Goal: Navigation & Orientation: Understand site structure

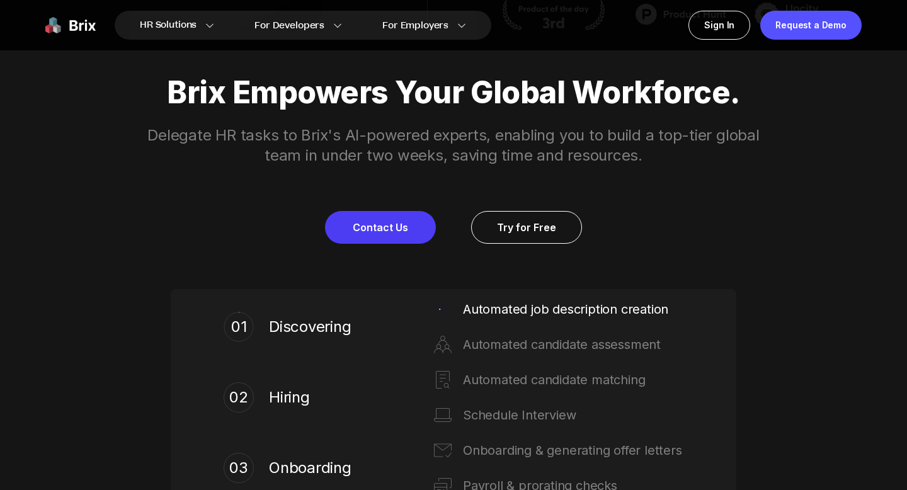
scroll to position [461, 0]
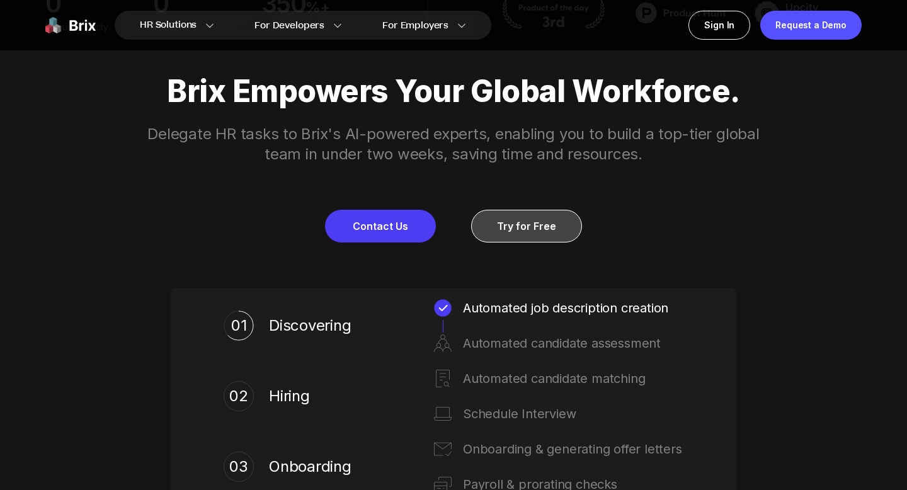
click at [523, 232] on link "Try for Free" at bounding box center [526, 226] width 111 height 33
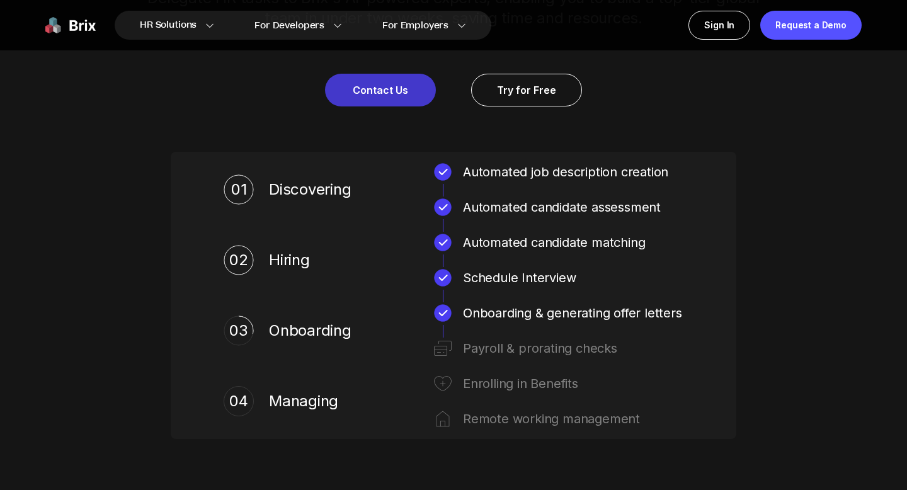
scroll to position [397, 0]
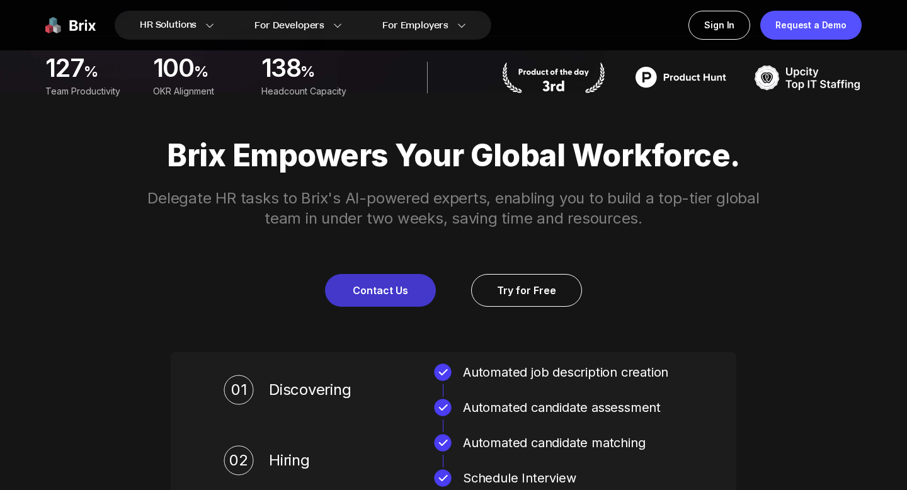
click at [369, 301] on link "Contact Us" at bounding box center [380, 290] width 111 height 33
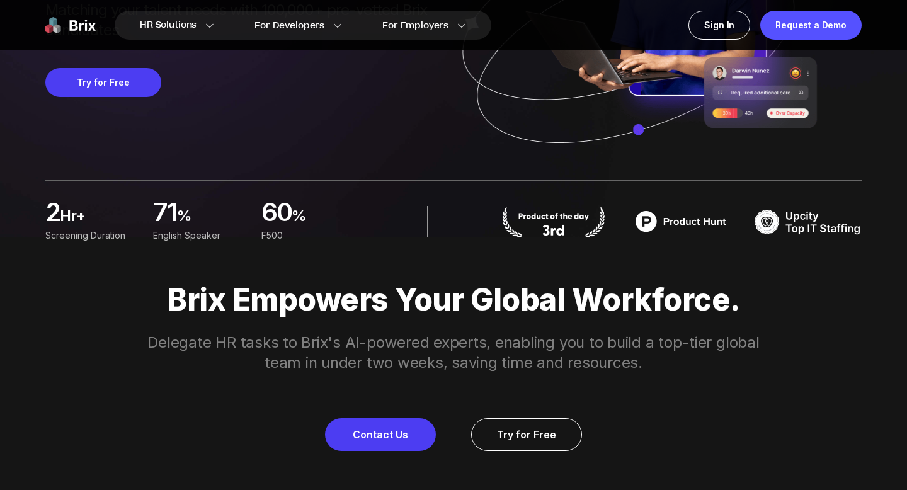
scroll to position [0, 0]
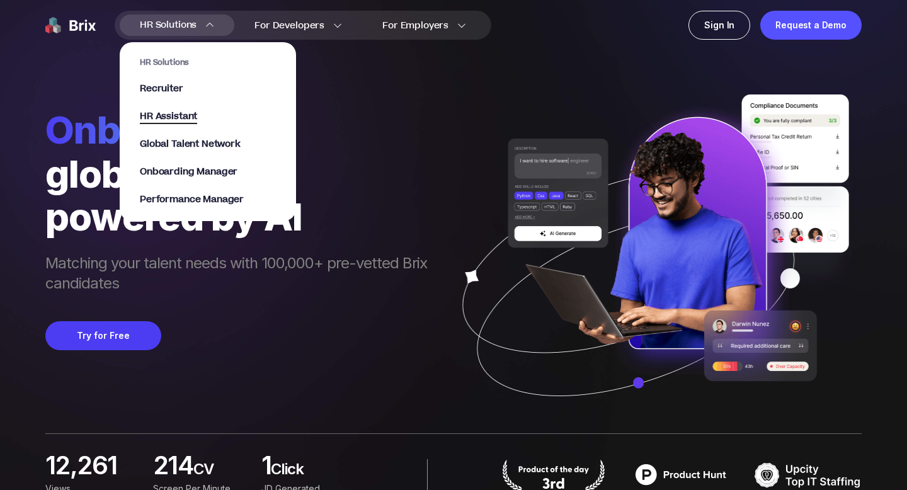
click at [181, 115] on span "HR Assistant" at bounding box center [168, 117] width 57 height 14
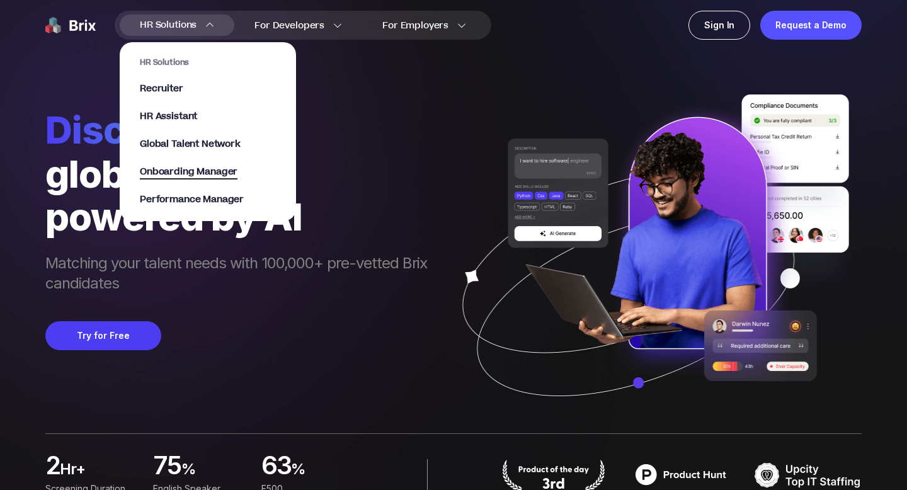
click at [184, 171] on span "Onboarding Manager" at bounding box center [189, 172] width 98 height 14
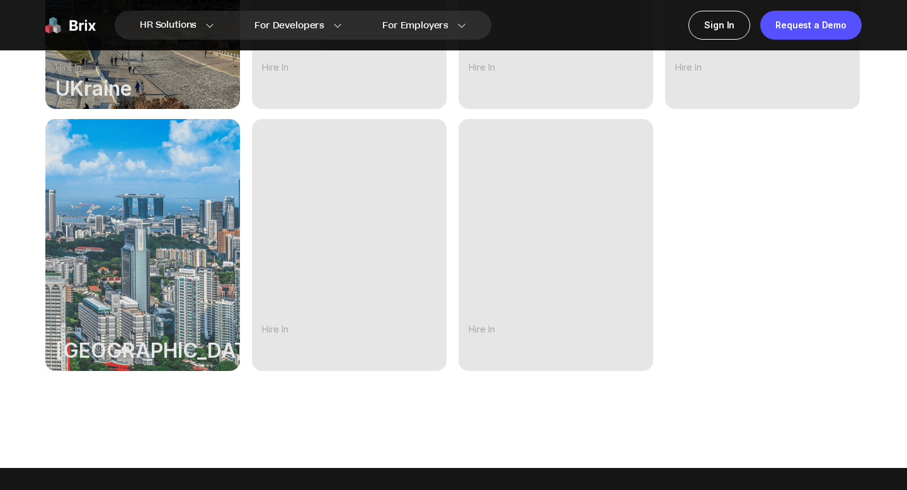
scroll to position [984, 0]
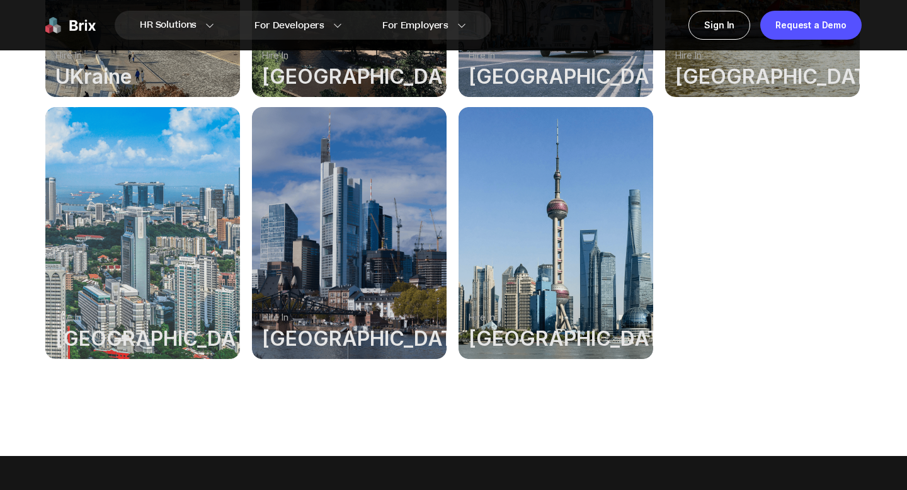
click at [572, 210] on div at bounding box center [555, 233] width 195 height 252
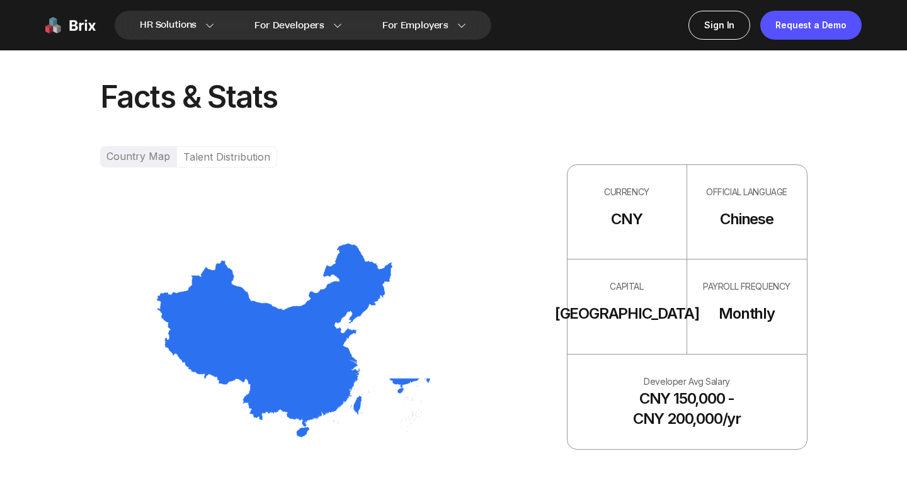
scroll to position [755, 0]
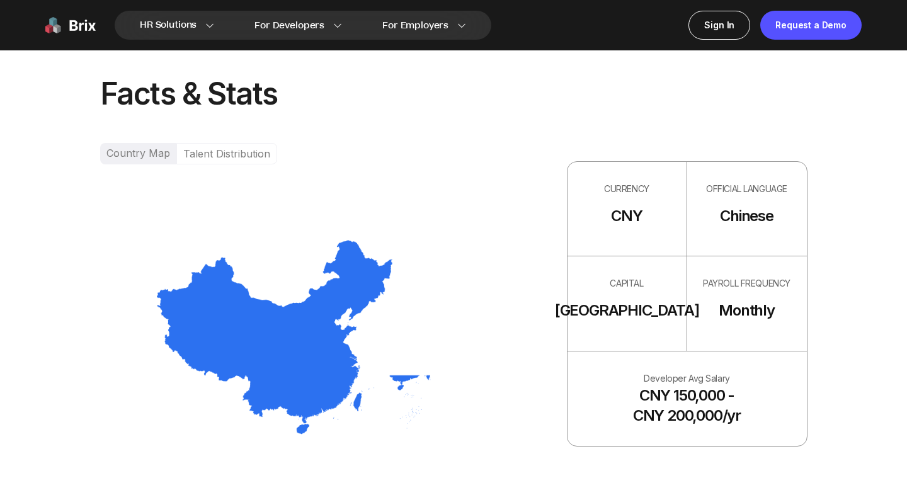
click at [232, 148] on div "Talent Distribution" at bounding box center [226, 153] width 101 height 21
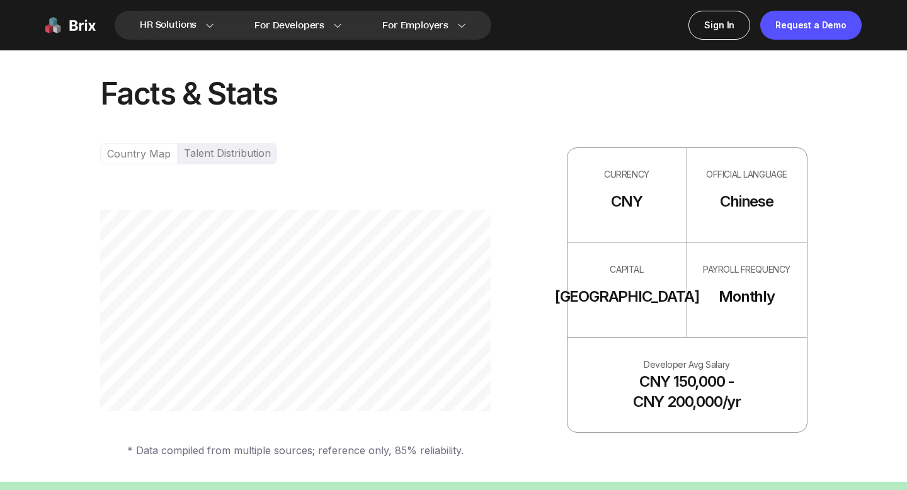
click at [161, 155] on div "Country Map" at bounding box center [138, 153] width 77 height 21
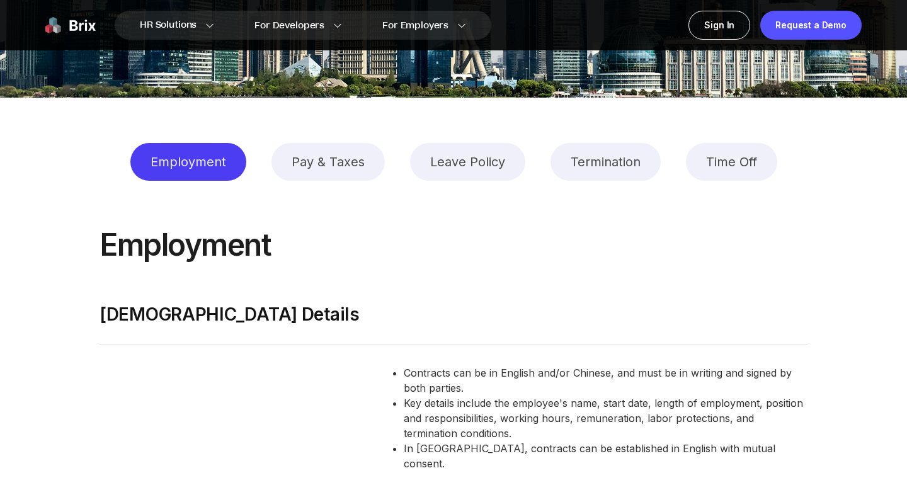
click at [330, 162] on div "Pay & Taxes" at bounding box center [327, 162] width 113 height 38
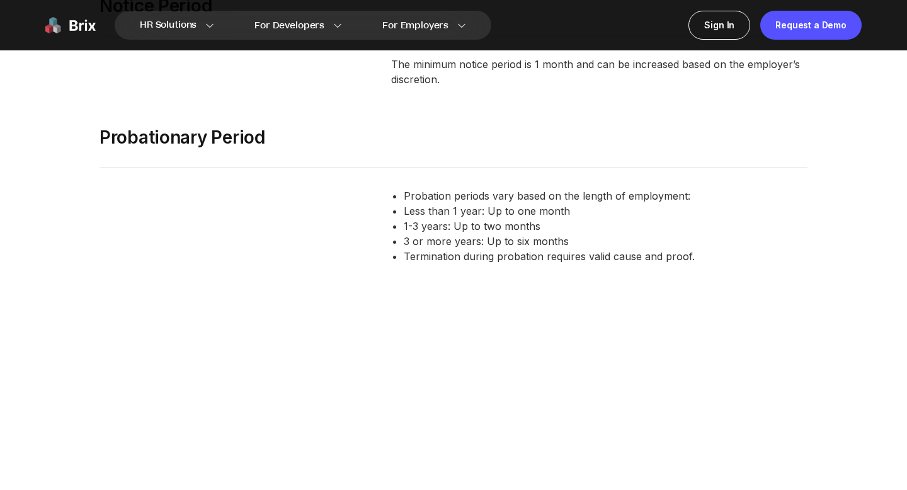
scroll to position [2421, 0]
